Goal: Information Seeking & Learning: Check status

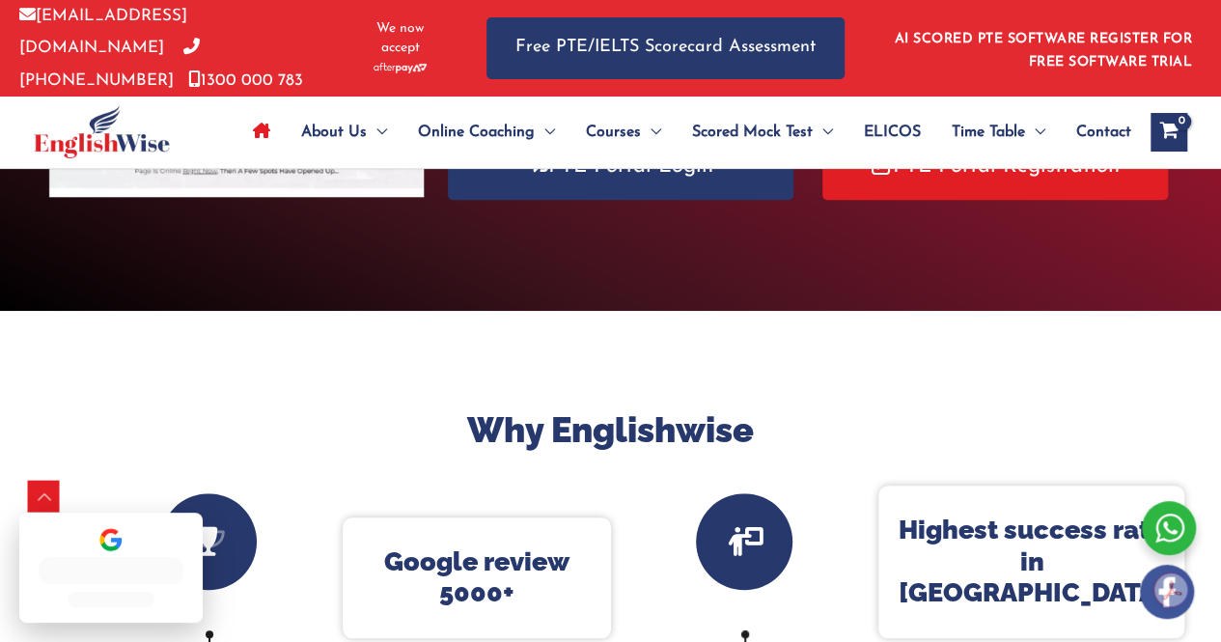
scroll to position [323, 0]
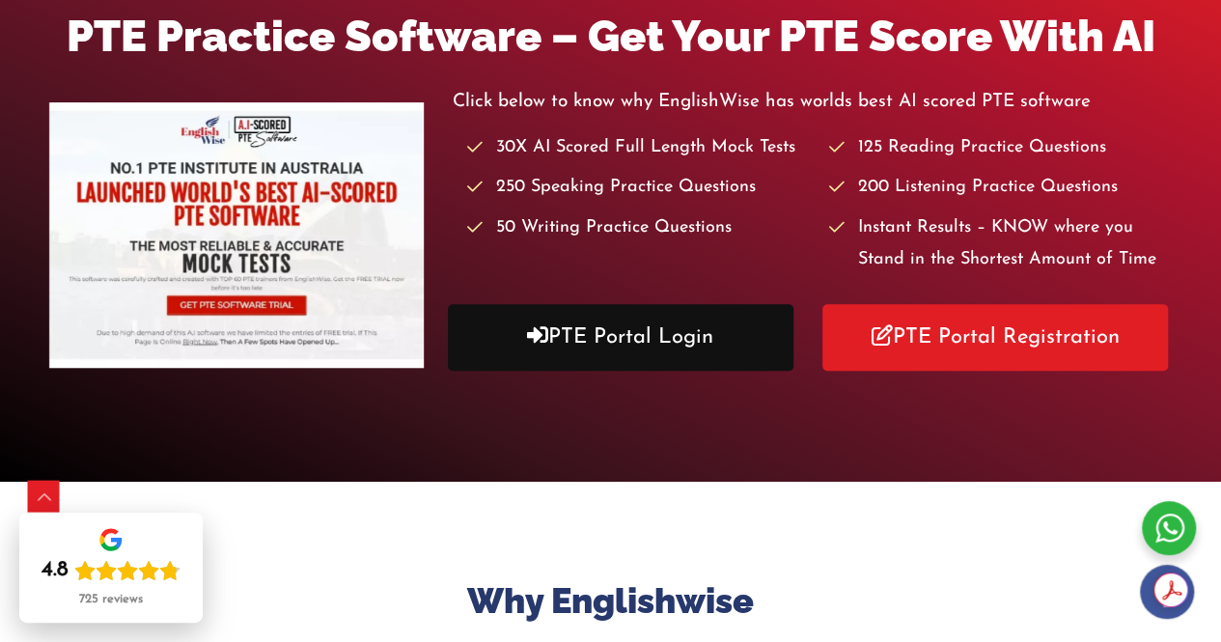
click at [724, 313] on link "PTE Portal Login" at bounding box center [620, 337] width 345 height 67
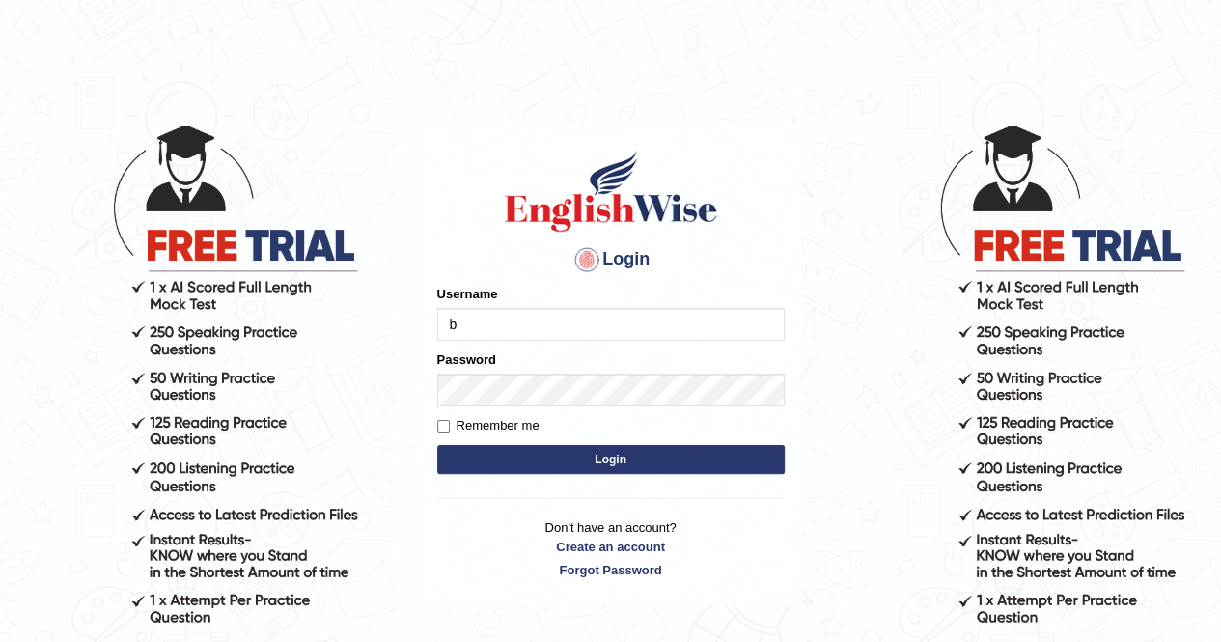
type input "[PERSON_NAME]"
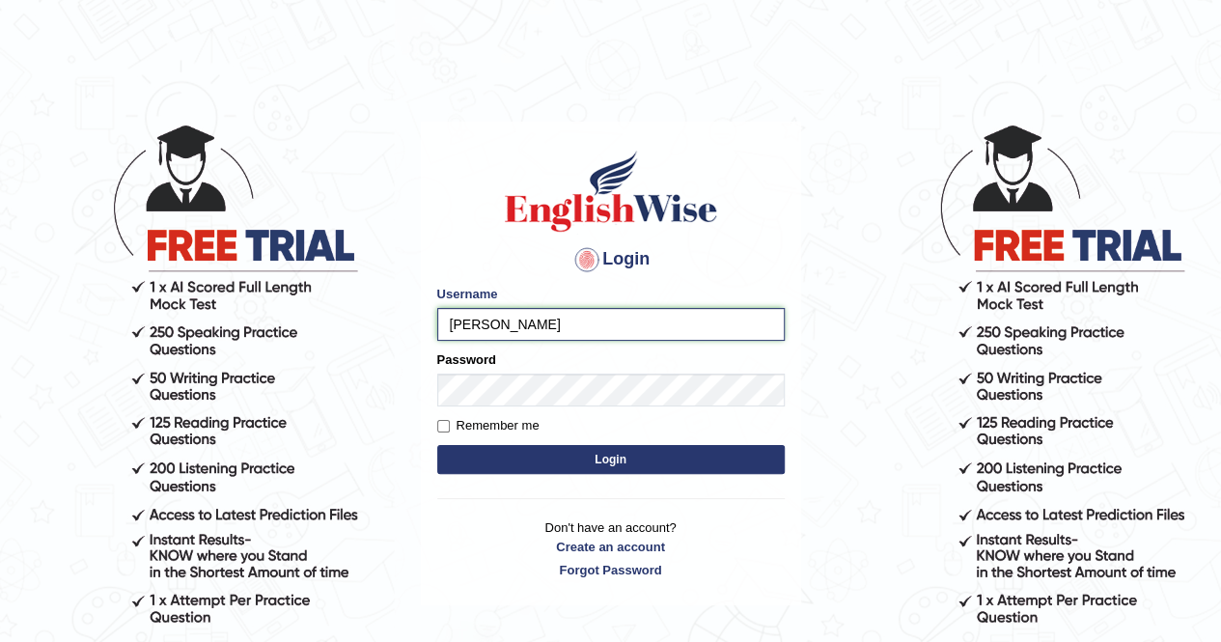
click at [518, 313] on input "balveen" at bounding box center [610, 324] width 347 height 33
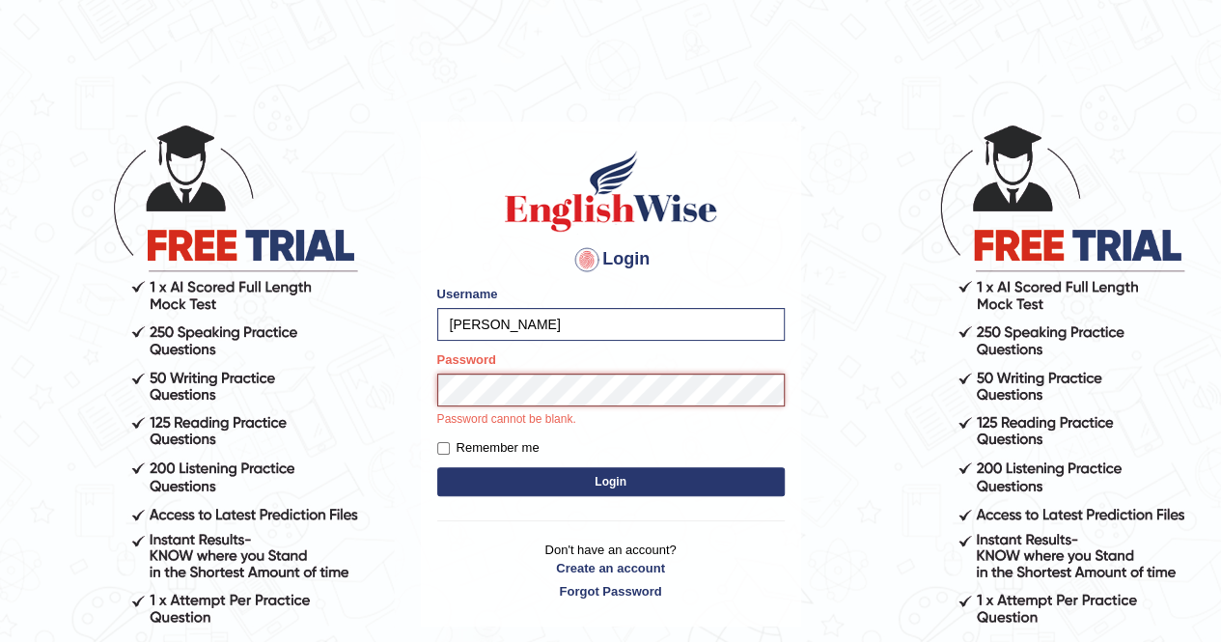
click at [437, 467] on button "Login" at bounding box center [610, 481] width 347 height 29
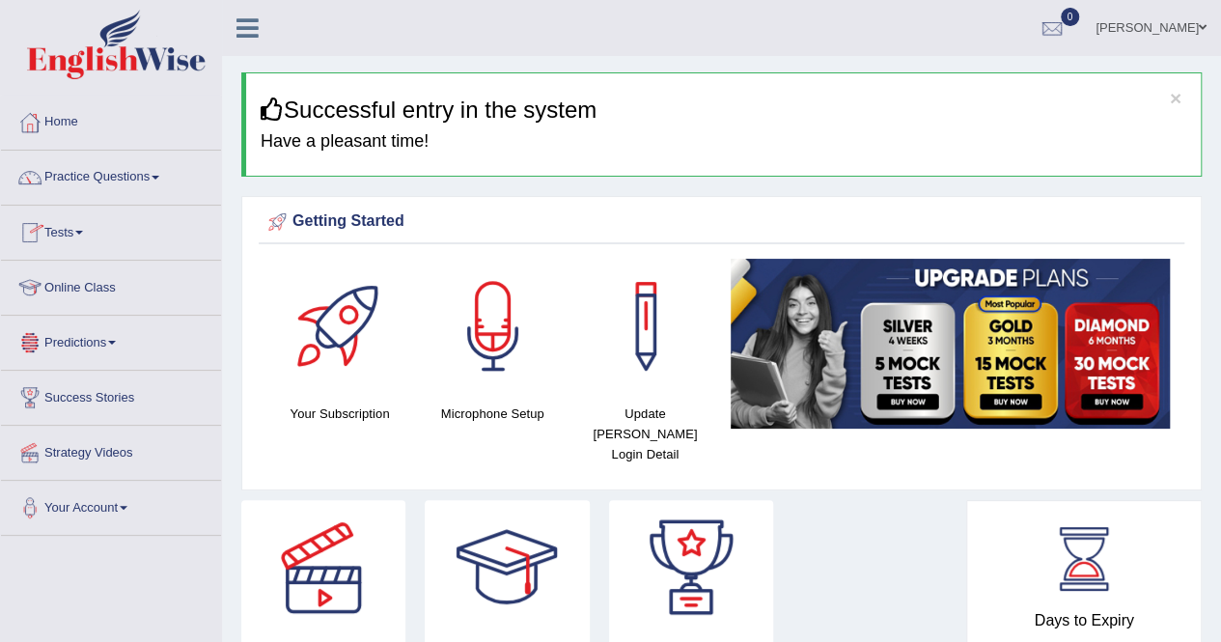
click at [83, 231] on span at bounding box center [79, 233] width 8 height 4
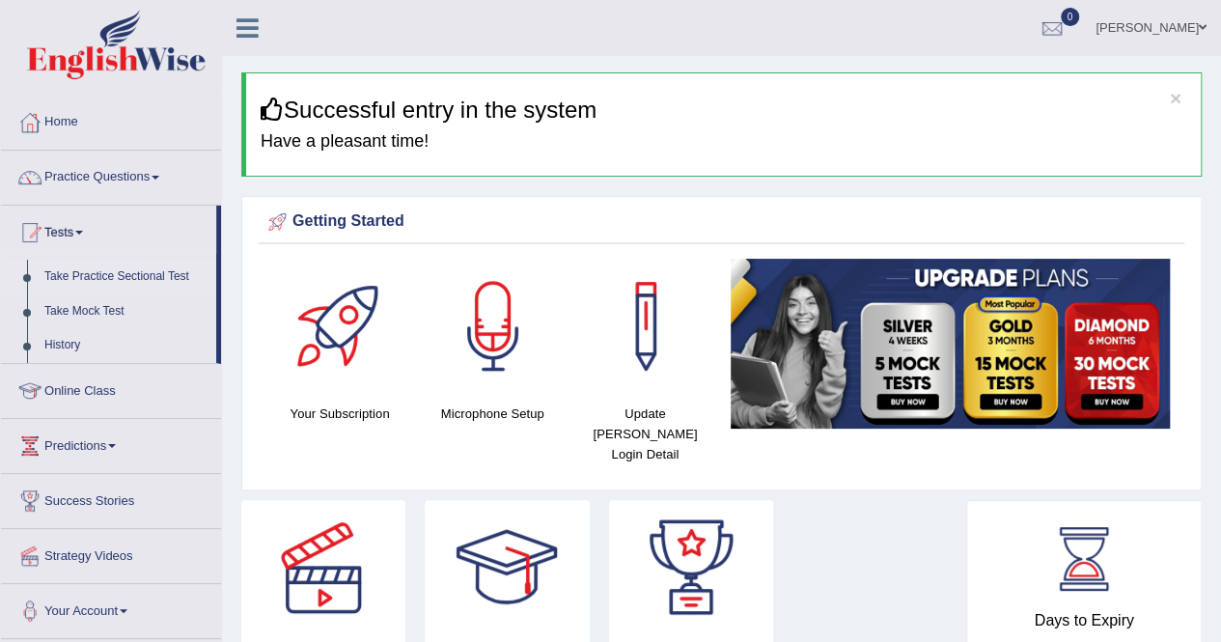
click at [173, 271] on link "Take Practice Sectional Test" at bounding box center [126, 277] width 180 height 35
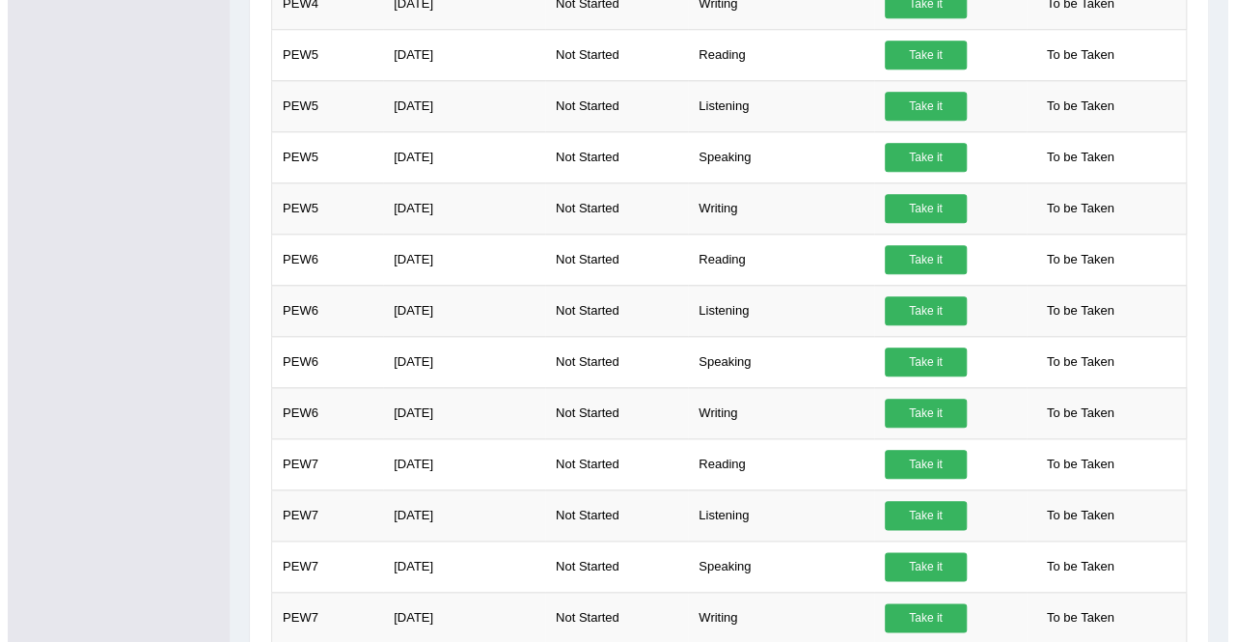
scroll to position [849, 0]
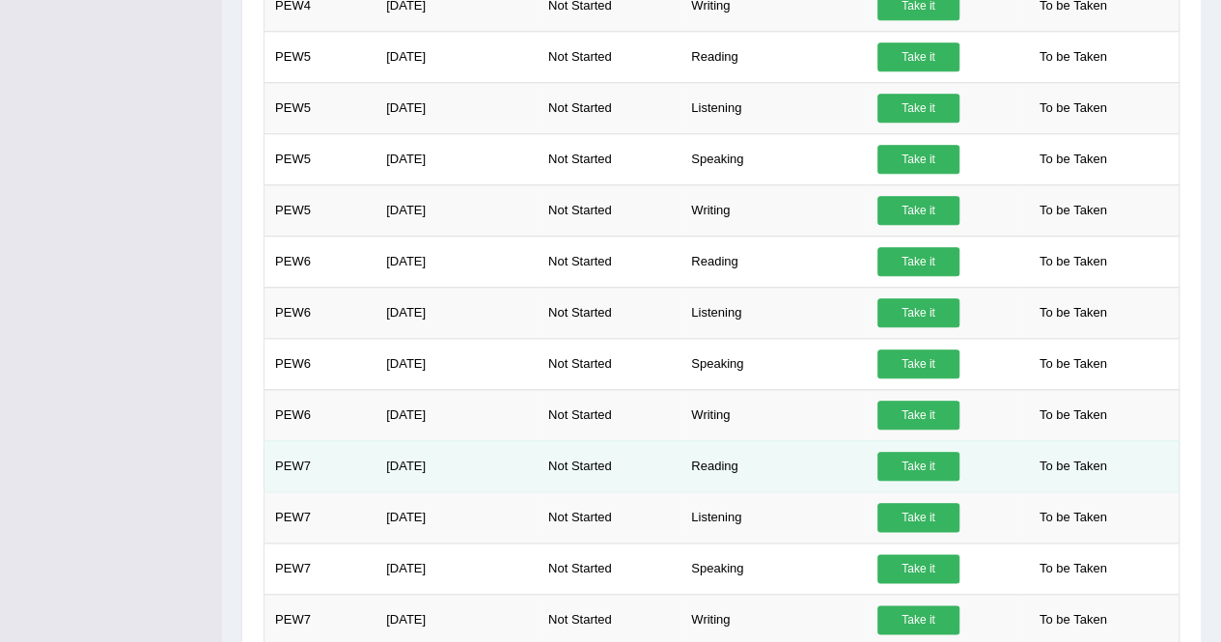
click at [907, 454] on link "Take it" at bounding box center [918, 466] width 82 height 29
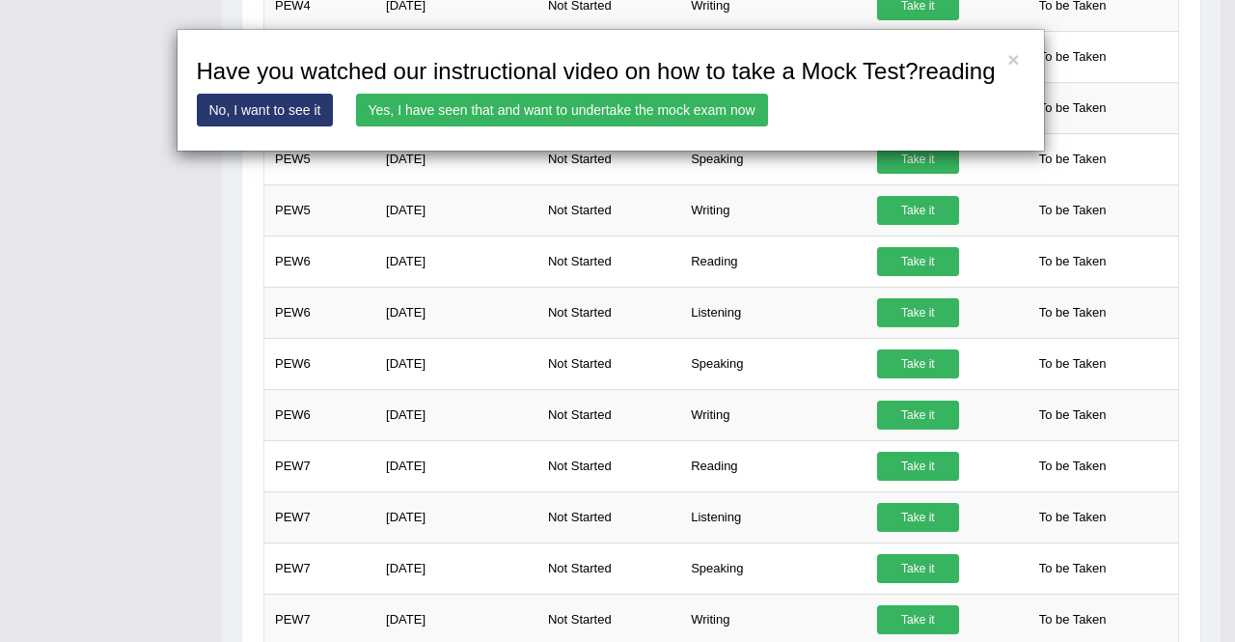
click at [461, 101] on link "Yes, I have seen that and want to undertake the mock exam now" at bounding box center [562, 110] width 412 height 33
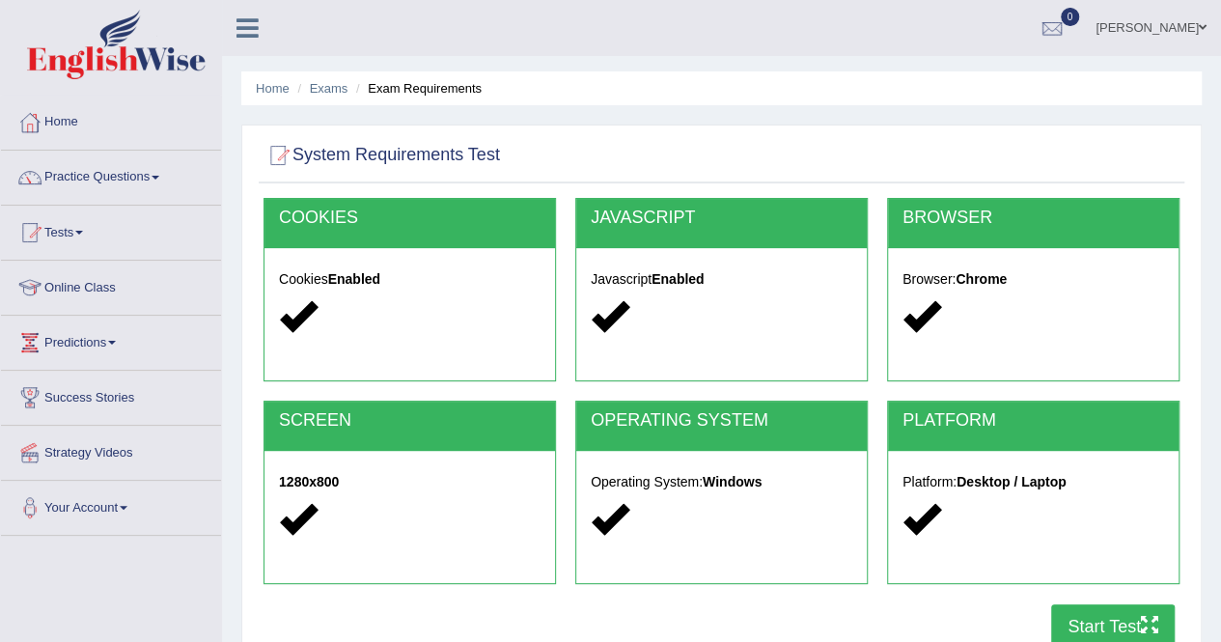
click at [1054, 616] on button "Start Test" at bounding box center [1113, 626] width 124 height 44
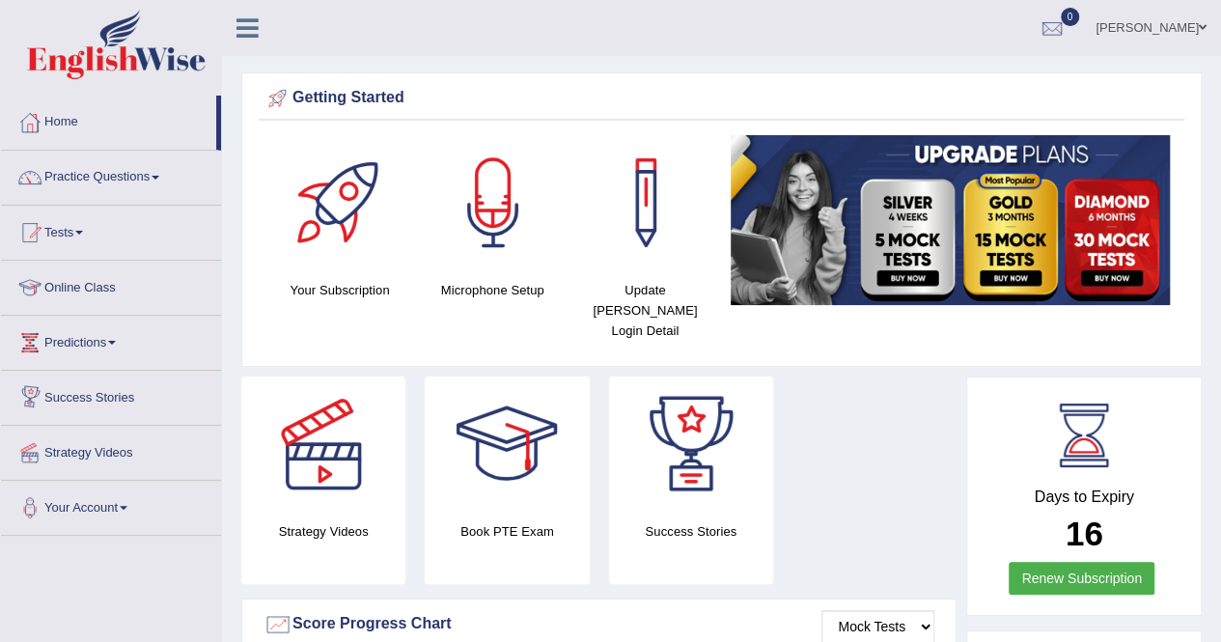
click at [105, 340] on link "Predictions" at bounding box center [111, 340] width 220 height 48
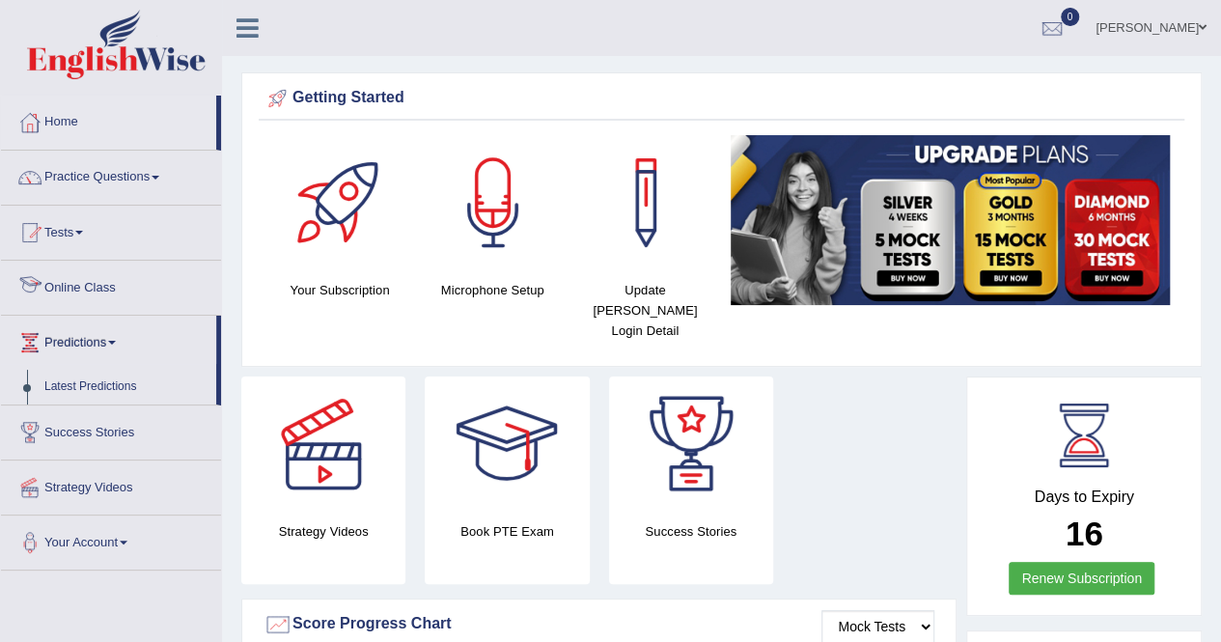
click at [102, 270] on link "Online Class" at bounding box center [111, 285] width 220 height 48
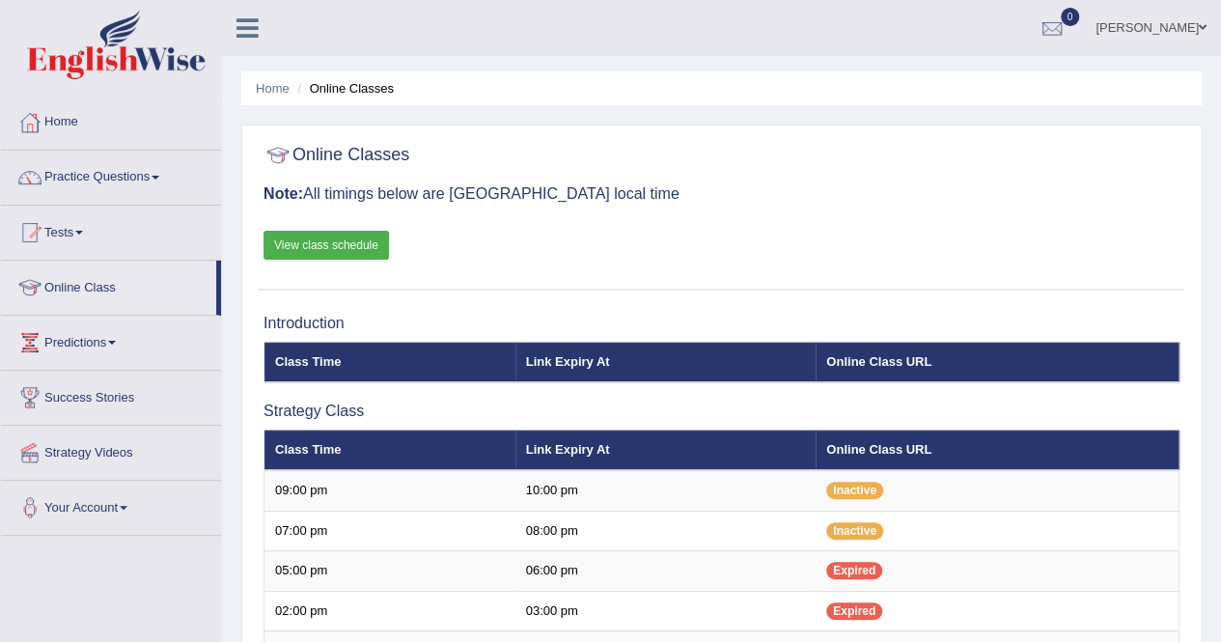
click at [111, 337] on link "Predictions" at bounding box center [111, 340] width 220 height 48
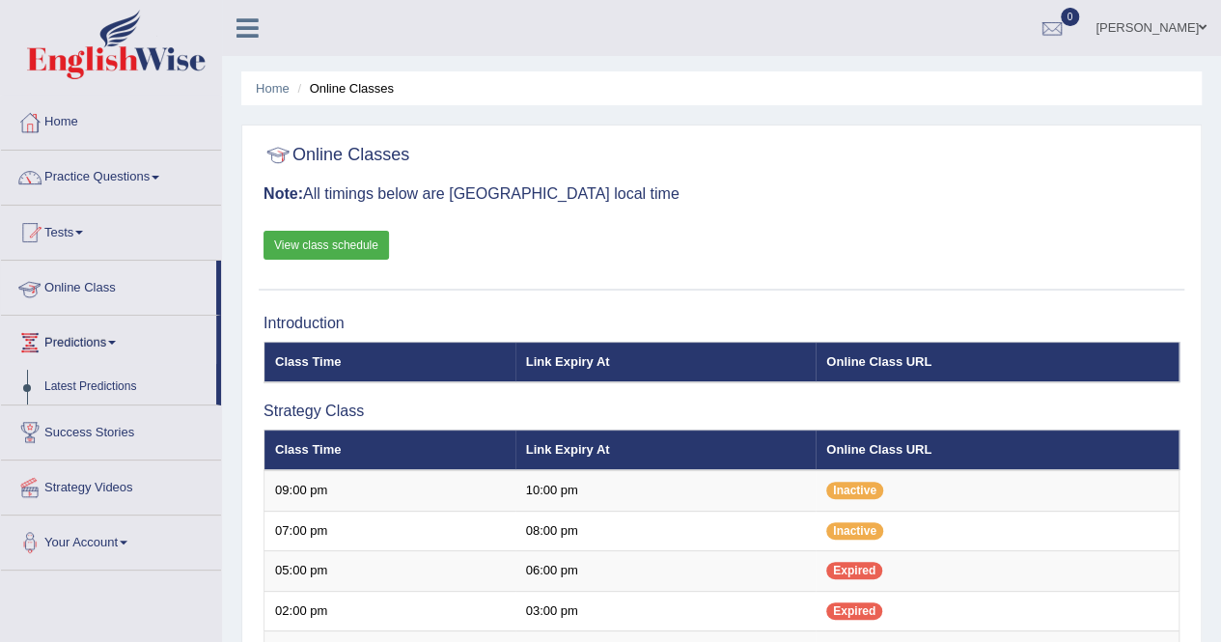
click at [101, 285] on link "Online Class" at bounding box center [108, 285] width 215 height 48
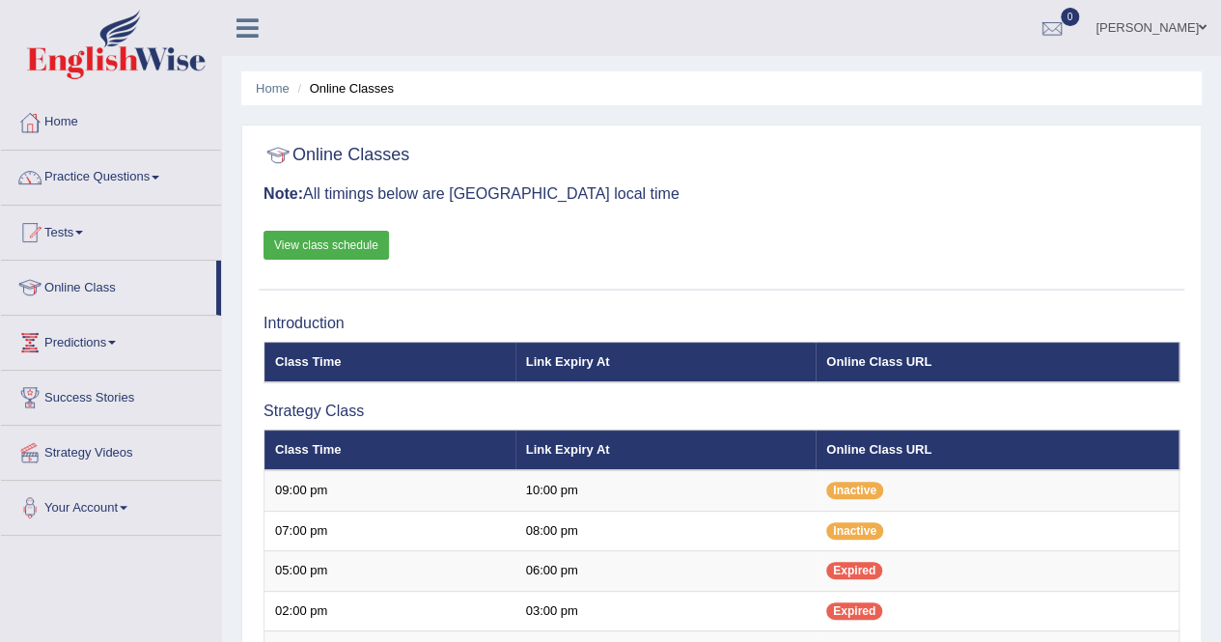
click at [83, 221] on link "Tests" at bounding box center [111, 230] width 220 height 48
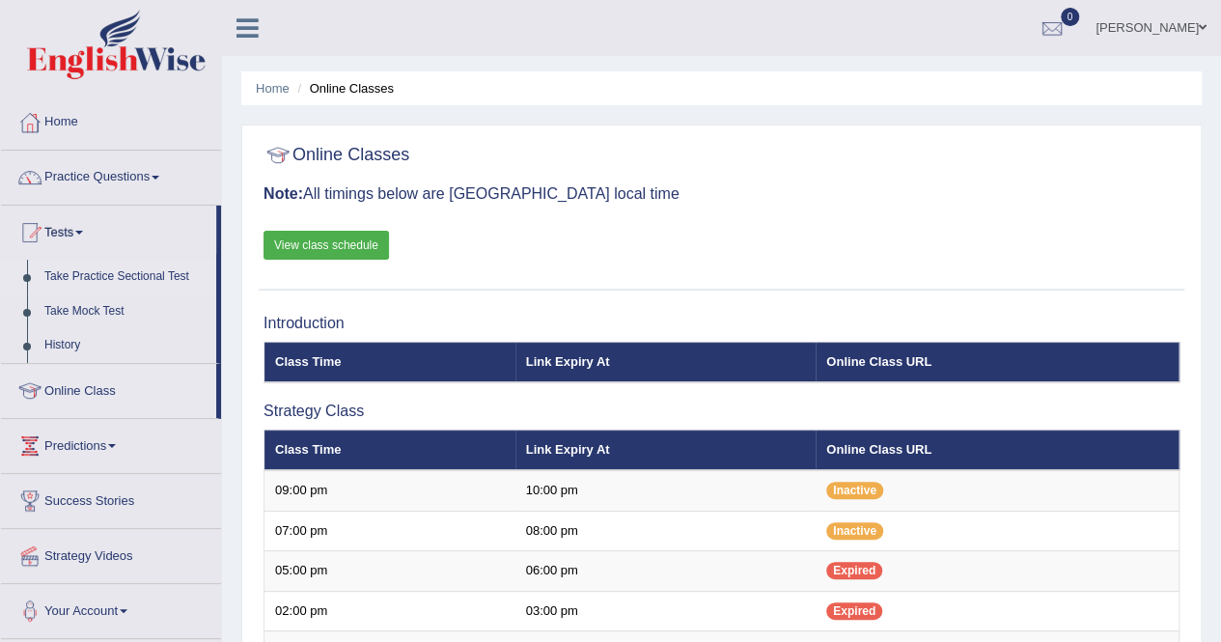
click at [144, 271] on link "Take Practice Sectional Test" at bounding box center [126, 277] width 180 height 35
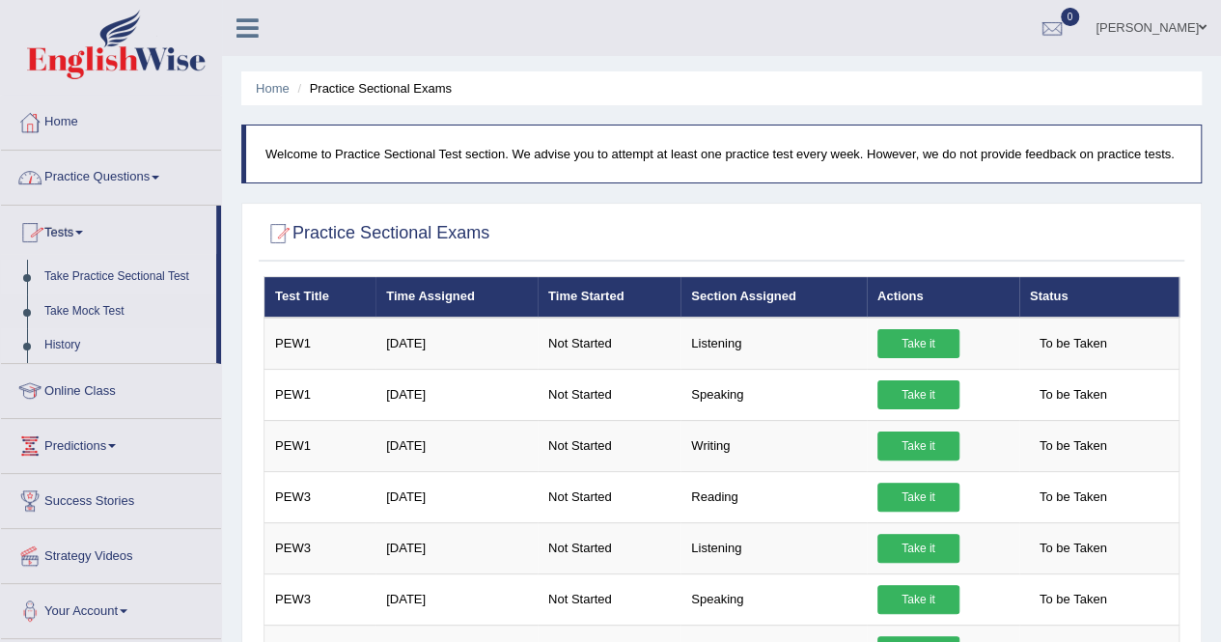
click at [74, 344] on link "History" at bounding box center [126, 345] width 180 height 35
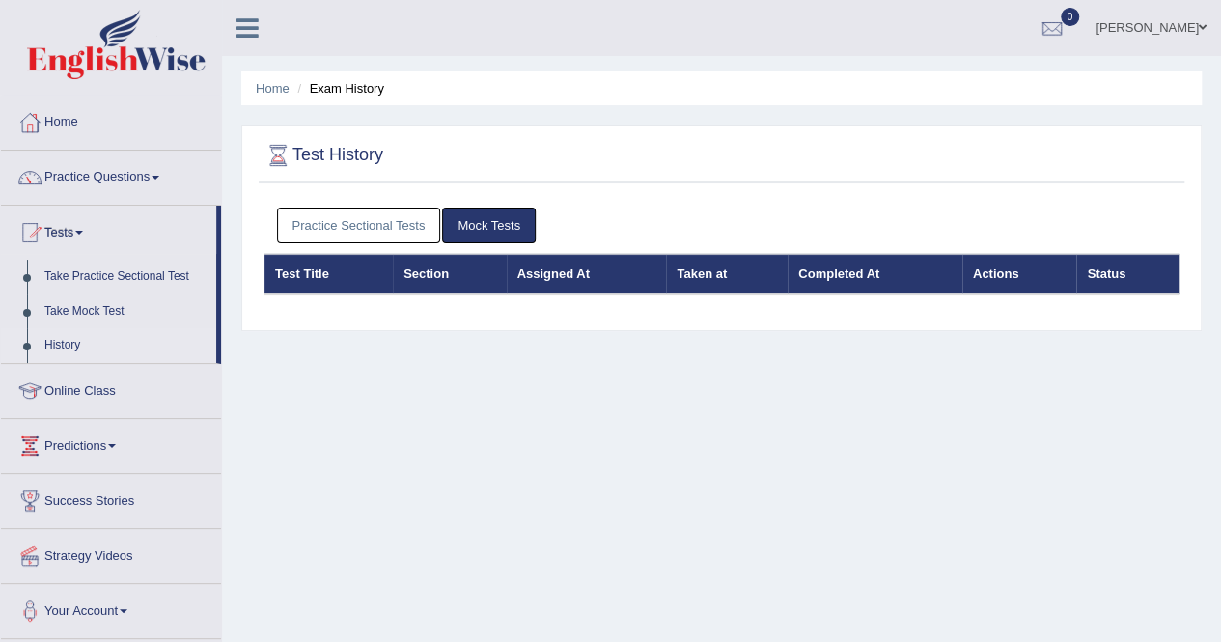
click at [489, 211] on link "Mock Tests" at bounding box center [489, 225] width 94 height 36
click at [386, 233] on link "Practice Sectional Tests" at bounding box center [359, 225] width 164 height 36
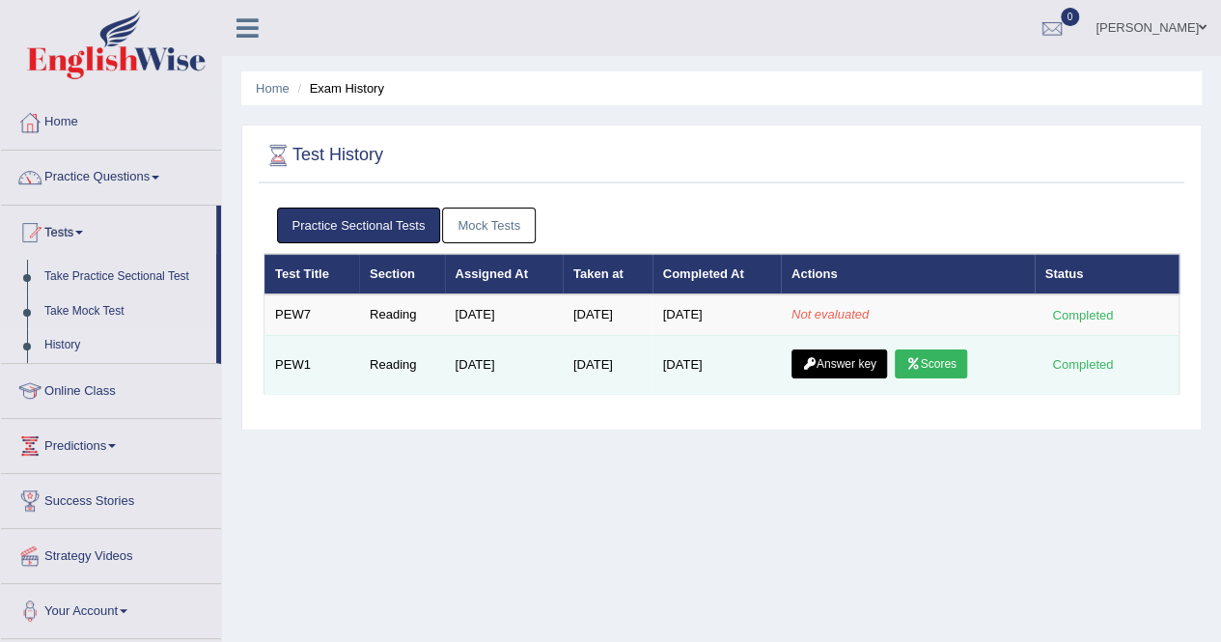
click at [947, 366] on link "Scores" at bounding box center [929, 363] width 71 height 29
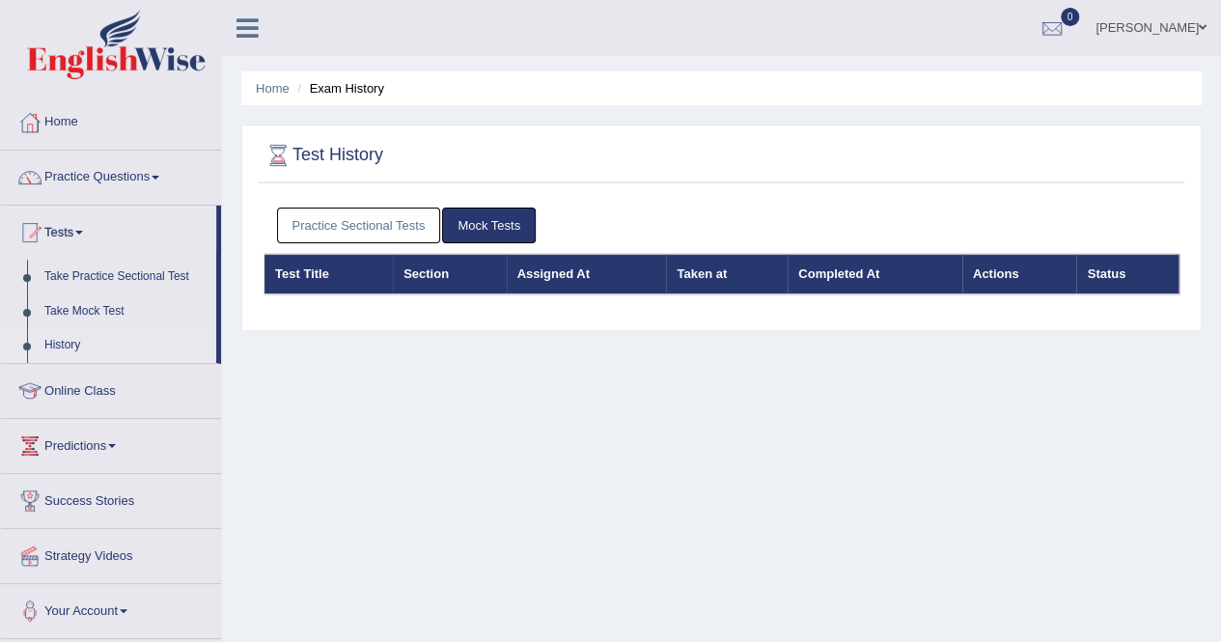
click at [382, 216] on link "Practice Sectional Tests" at bounding box center [359, 225] width 164 height 36
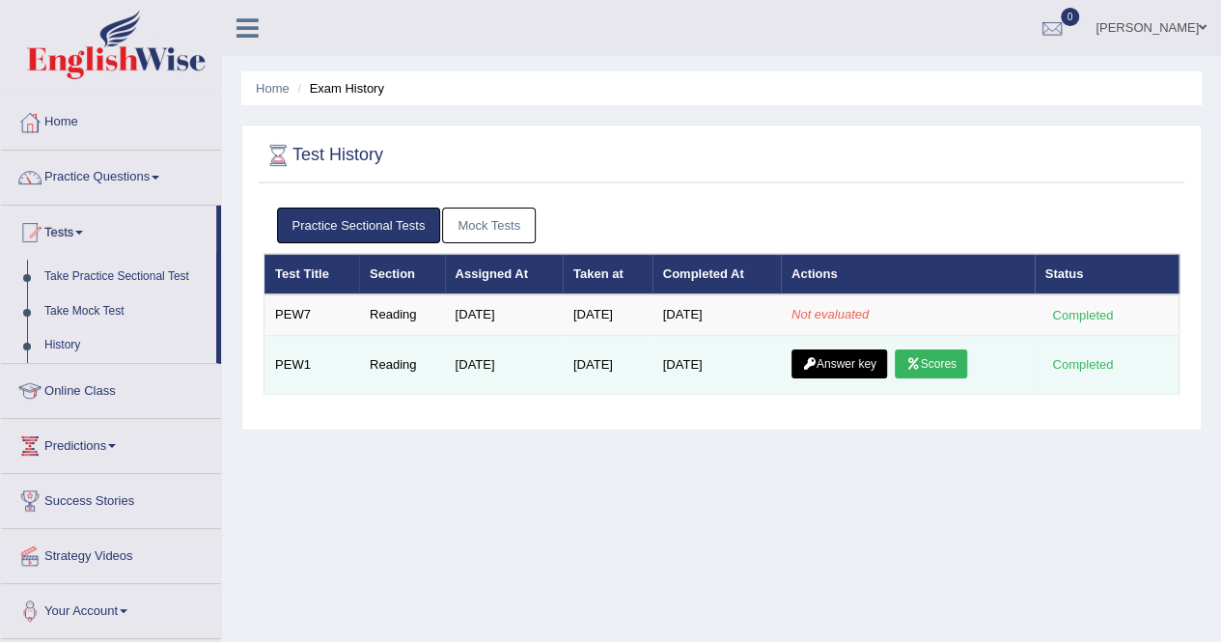
click at [857, 350] on link "Answer key" at bounding box center [839, 363] width 96 height 29
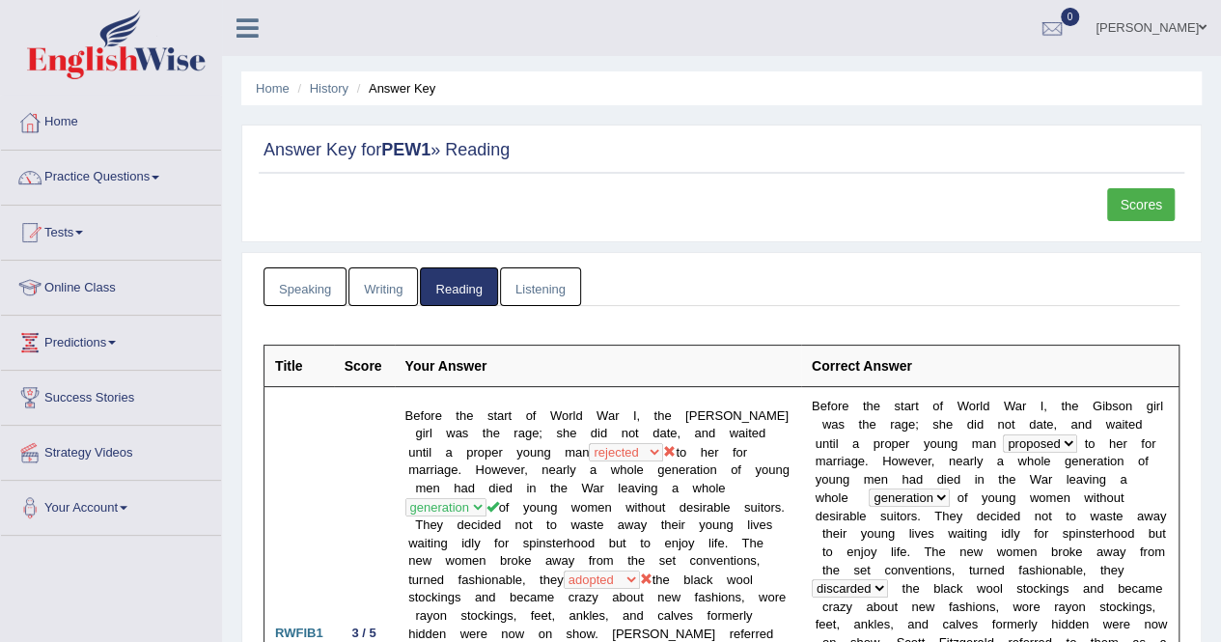
click at [556, 284] on link "Listening" at bounding box center [540, 287] width 81 height 40
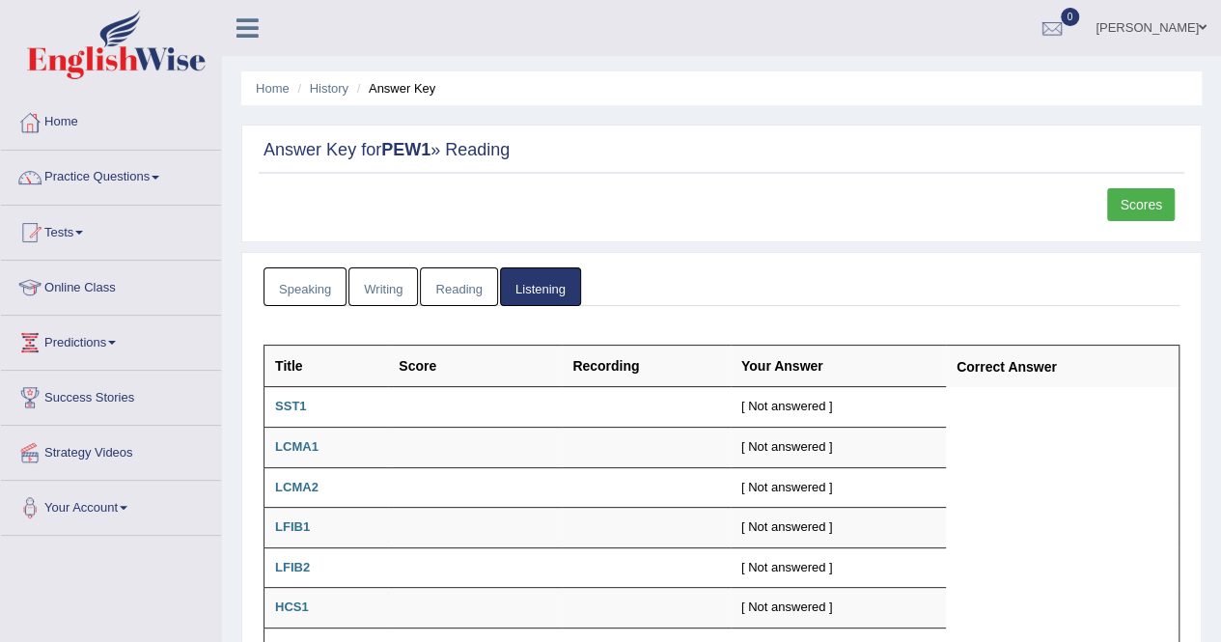
click at [487, 283] on link "Reading" at bounding box center [458, 287] width 77 height 40
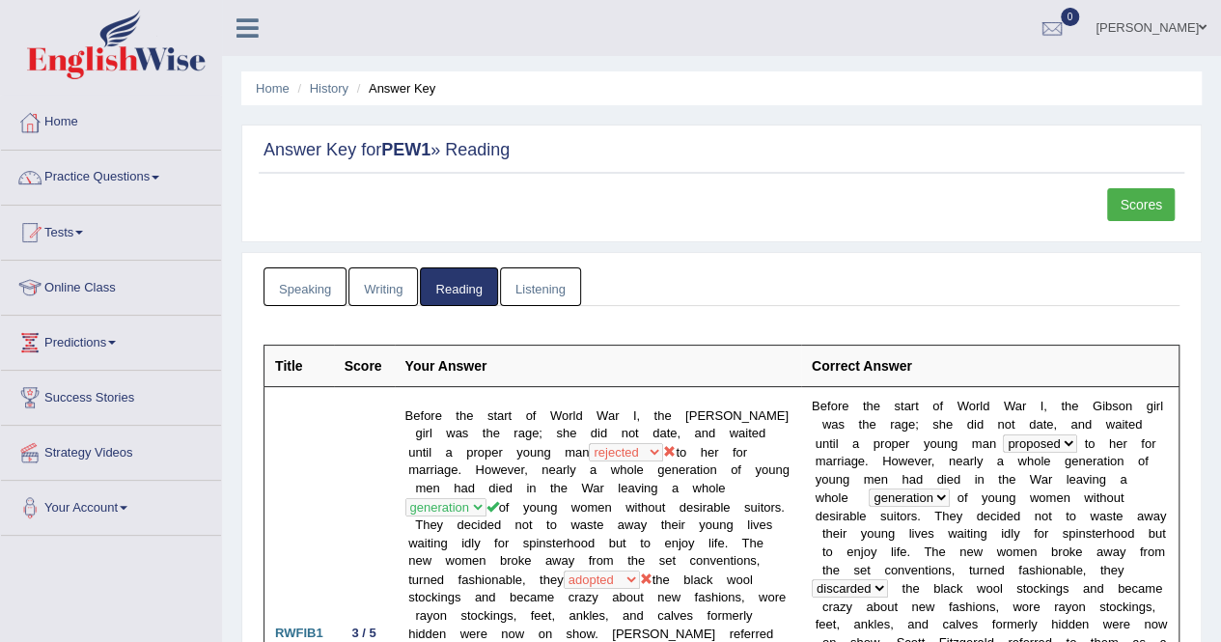
click at [381, 283] on link "Writing" at bounding box center [382, 287] width 69 height 40
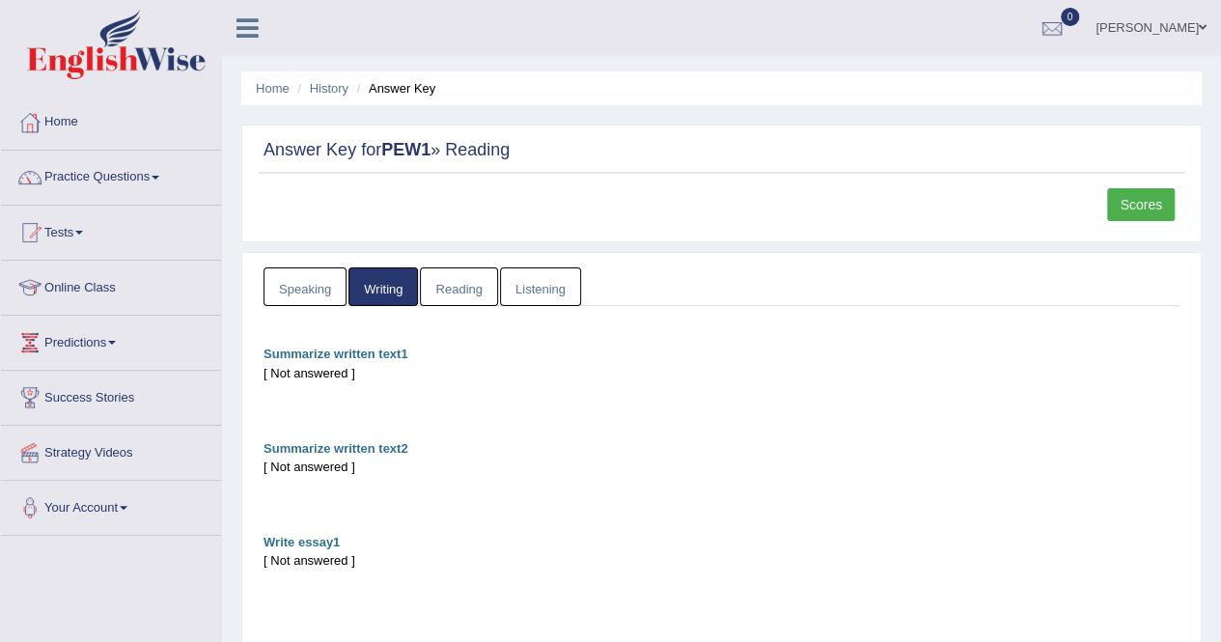
click at [309, 280] on link "Speaking" at bounding box center [304, 287] width 83 height 40
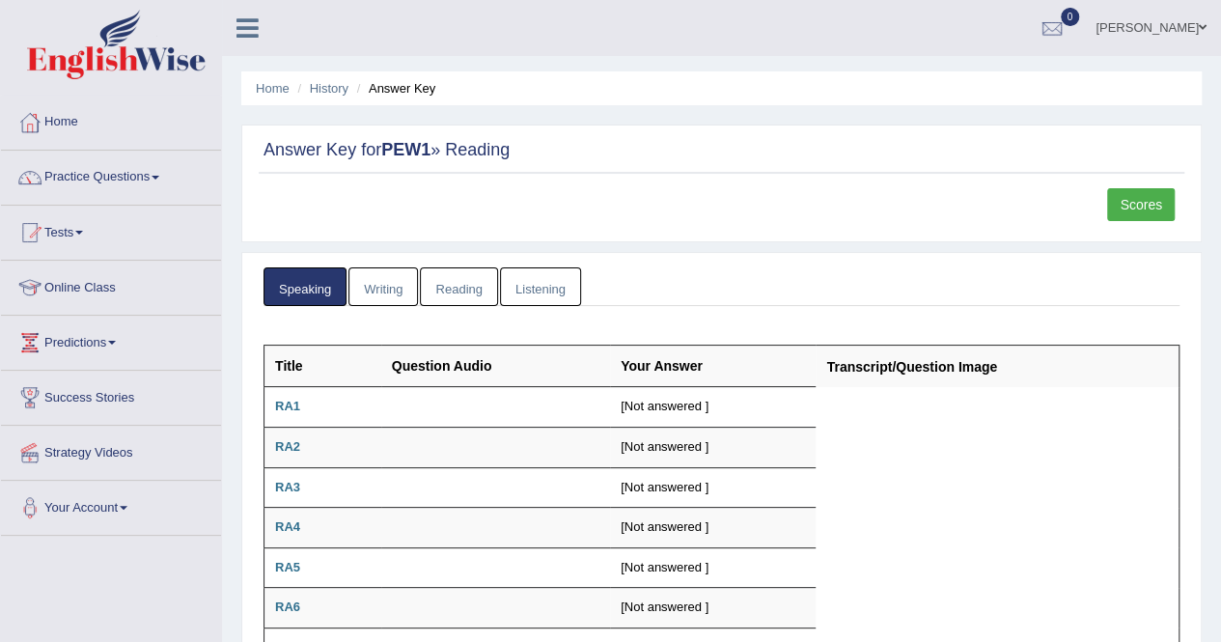
click at [461, 298] on link "Reading" at bounding box center [458, 287] width 77 height 40
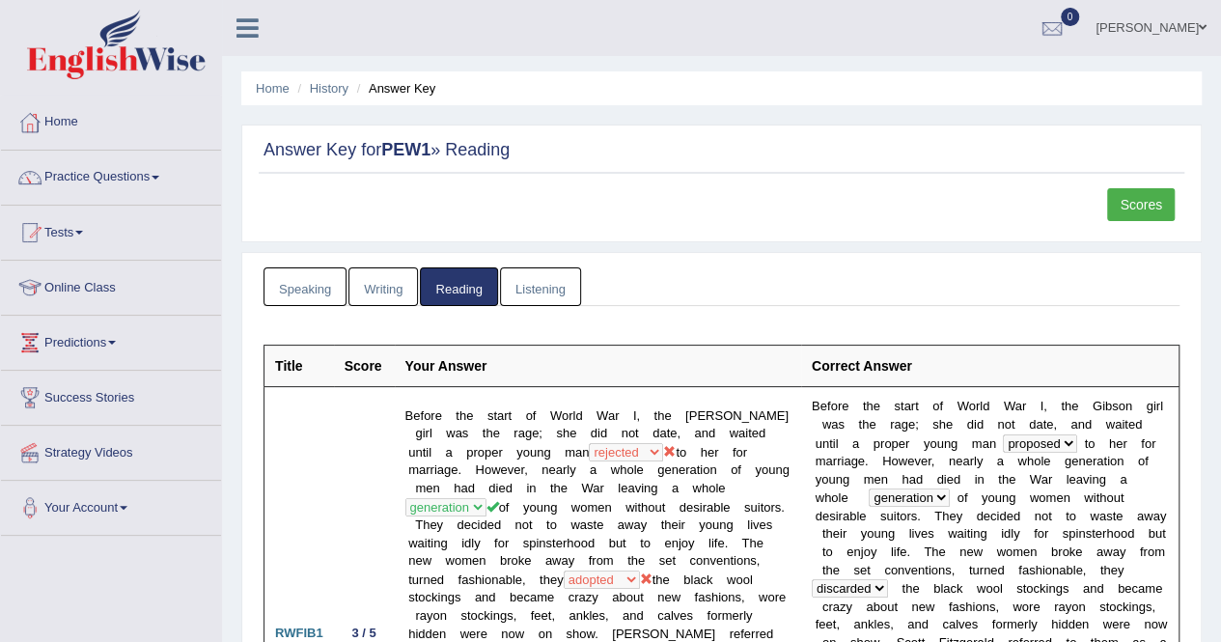
click at [1135, 210] on link "Scores" at bounding box center [1141, 204] width 68 height 33
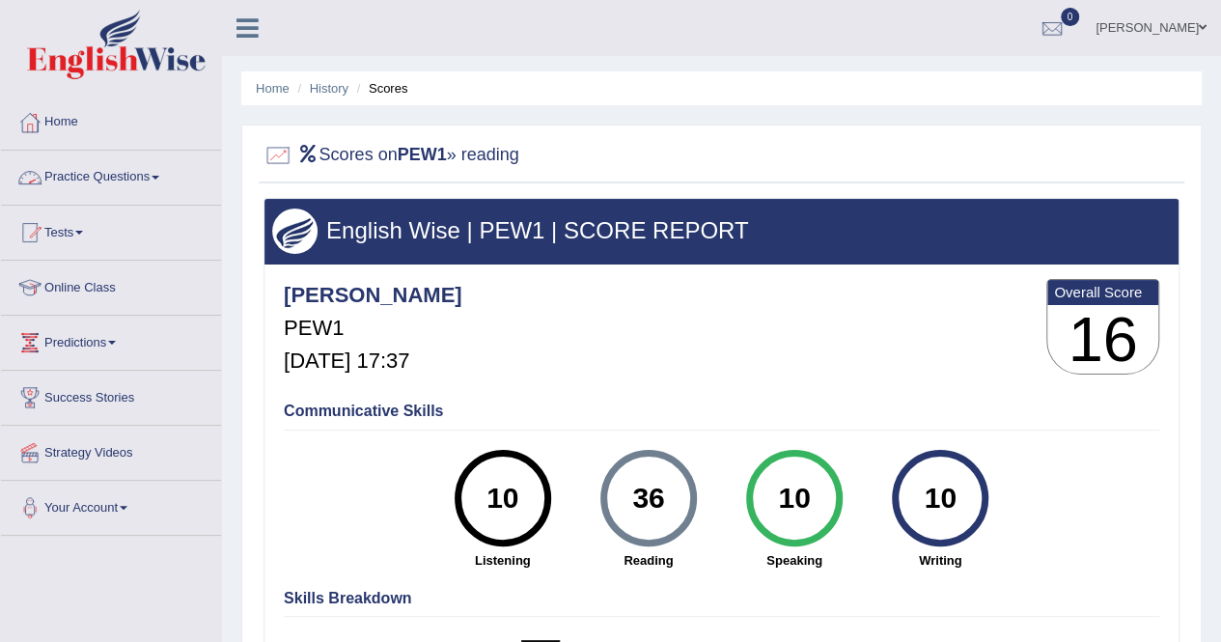
click at [72, 176] on link "Practice Questions" at bounding box center [111, 175] width 220 height 48
